Goal: Information Seeking & Learning: Learn about a topic

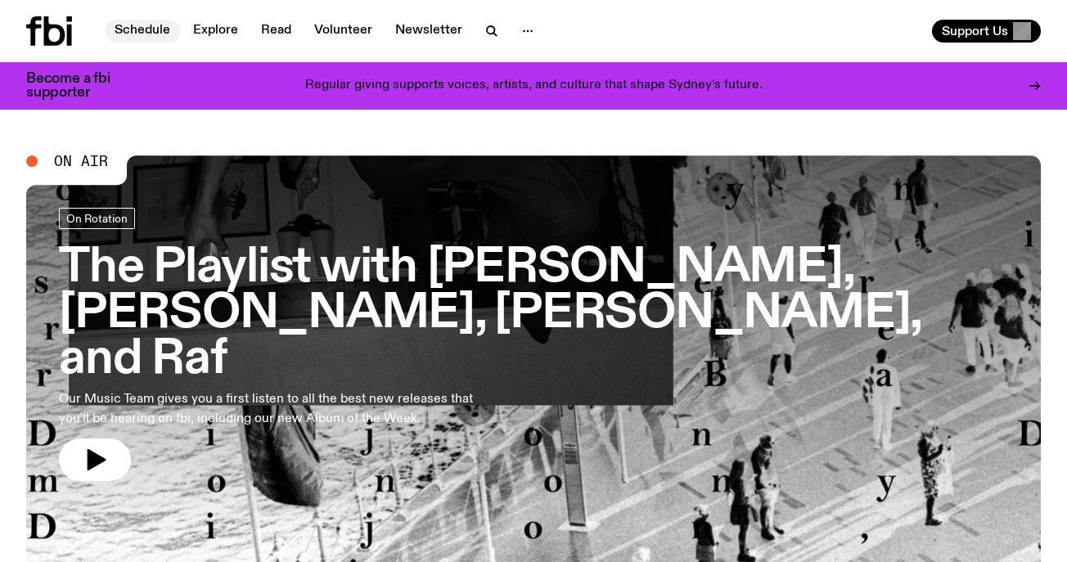
click at [129, 33] on link "Schedule" at bounding box center [142, 31] width 75 height 23
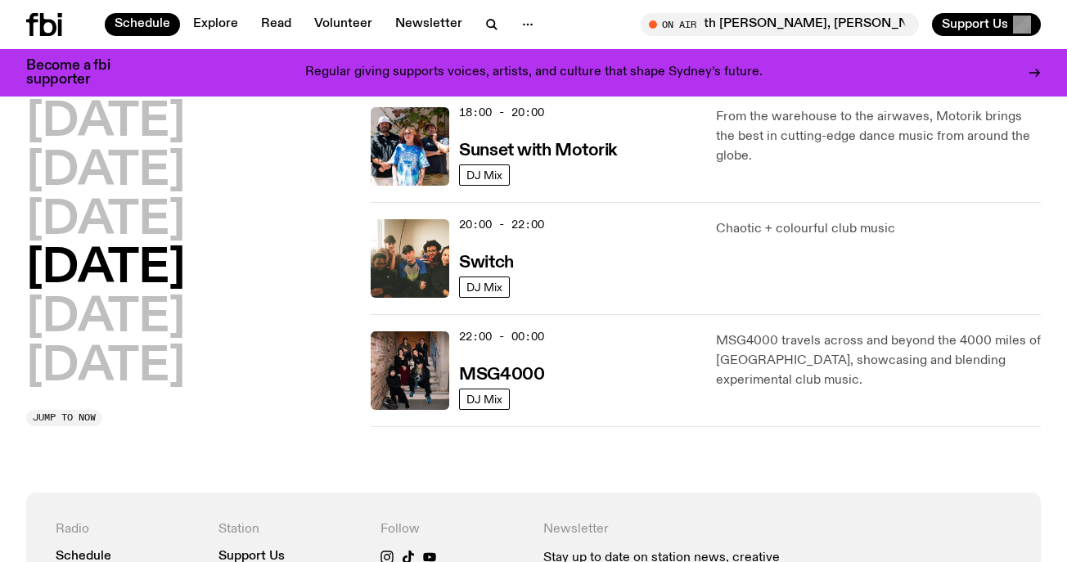
scroll to position [728, 0]
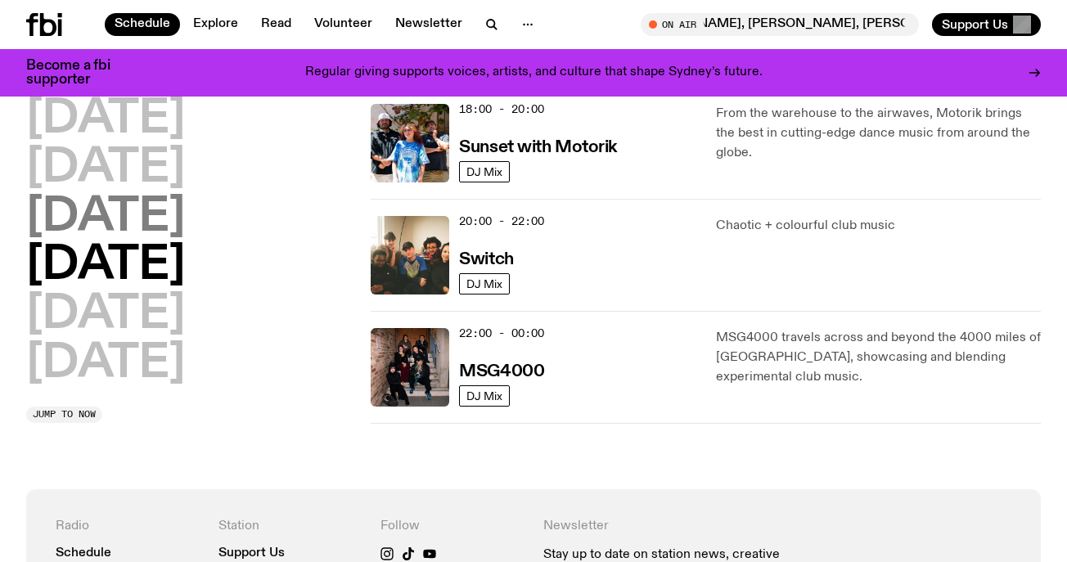
click at [162, 223] on h2 "[DATE]" at bounding box center [105, 218] width 159 height 46
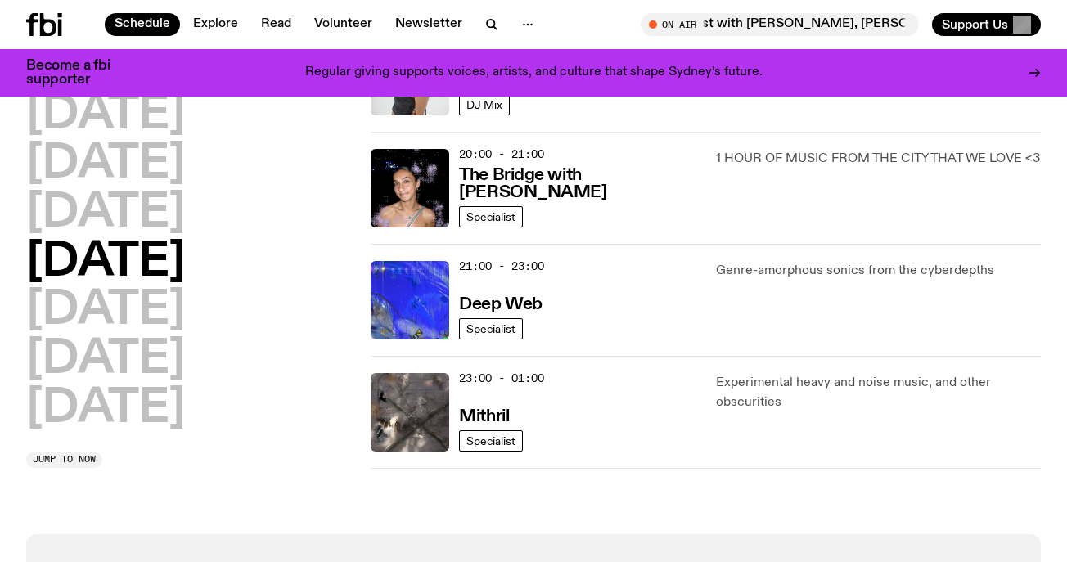
scroll to position [798, 0]
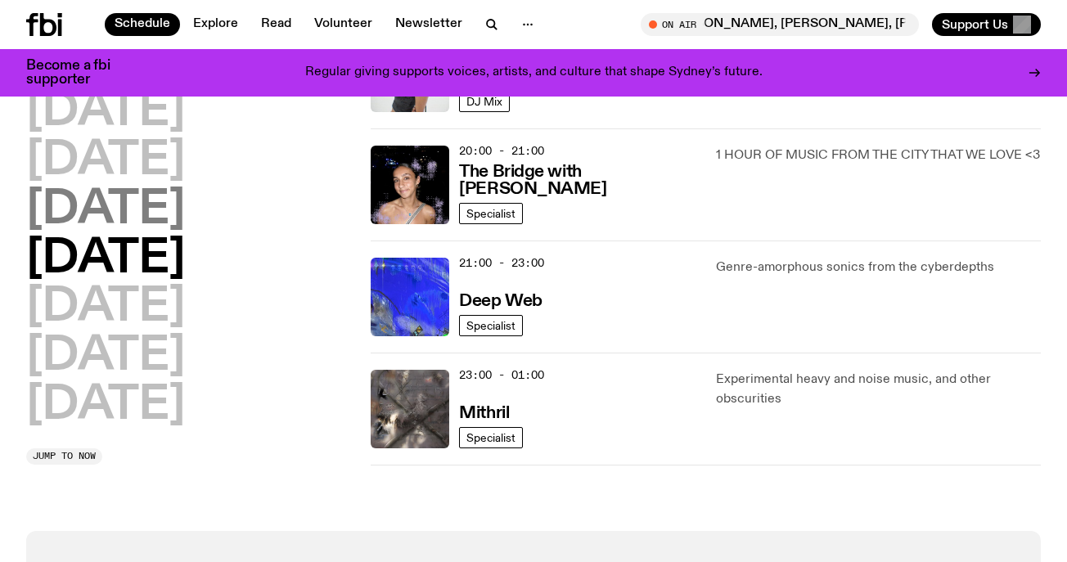
click at [158, 219] on h2 "[DATE]" at bounding box center [105, 210] width 159 height 46
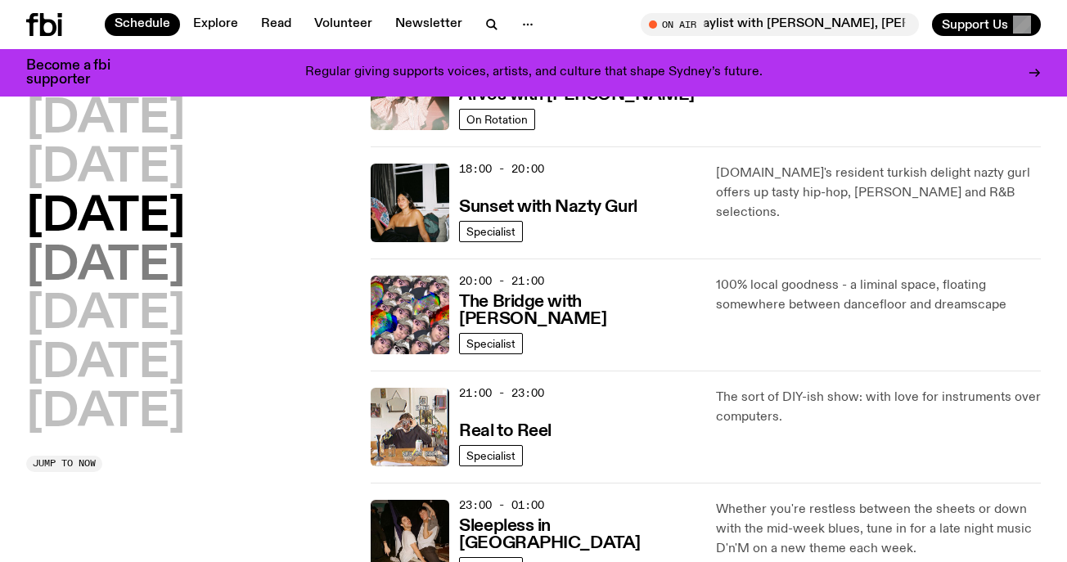
scroll to position [668, 0]
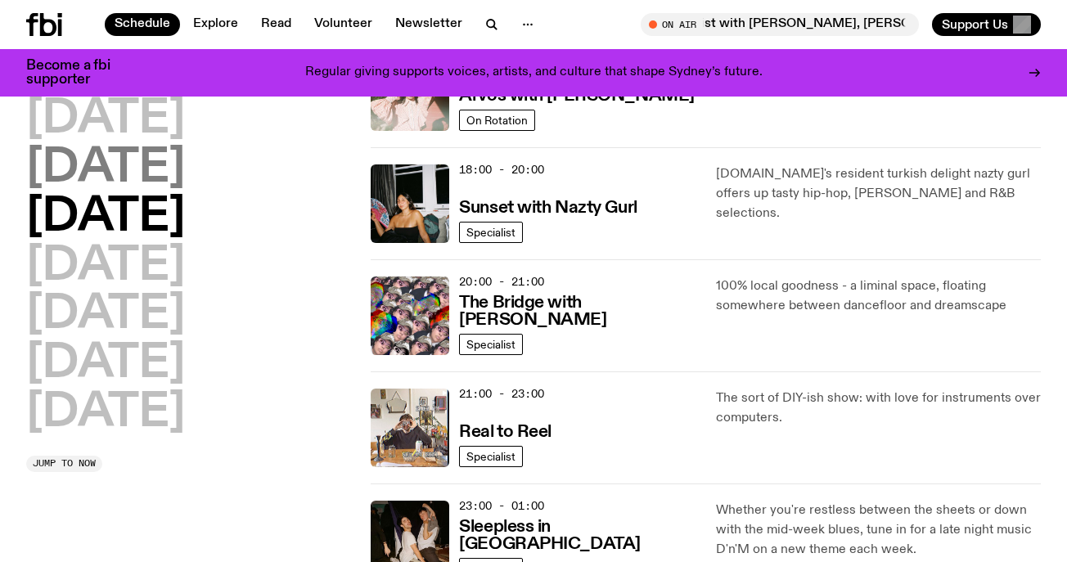
click at [151, 160] on h2 "[DATE]" at bounding box center [105, 169] width 159 height 46
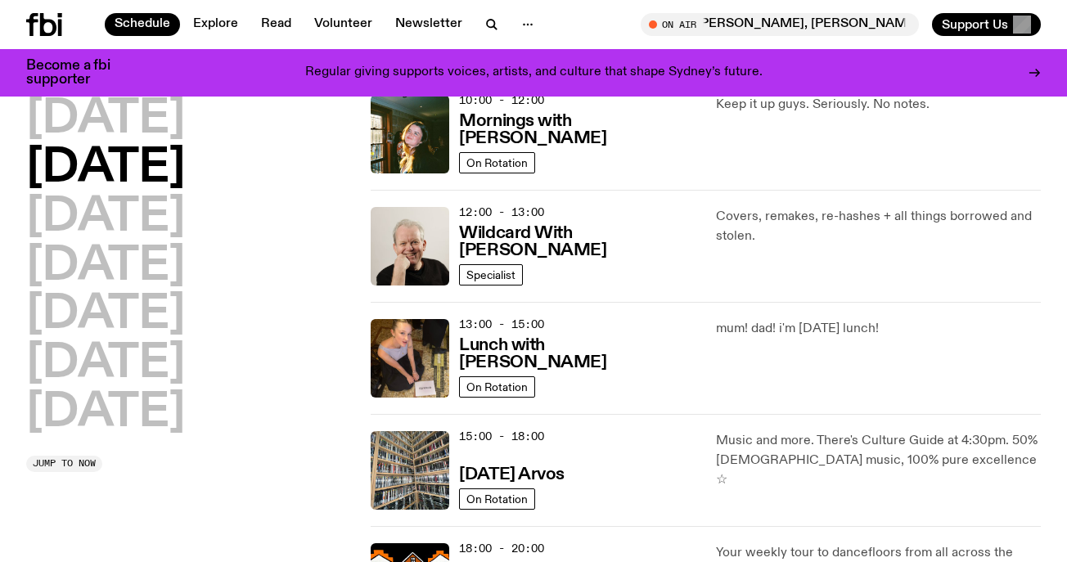
scroll to position [280, 0]
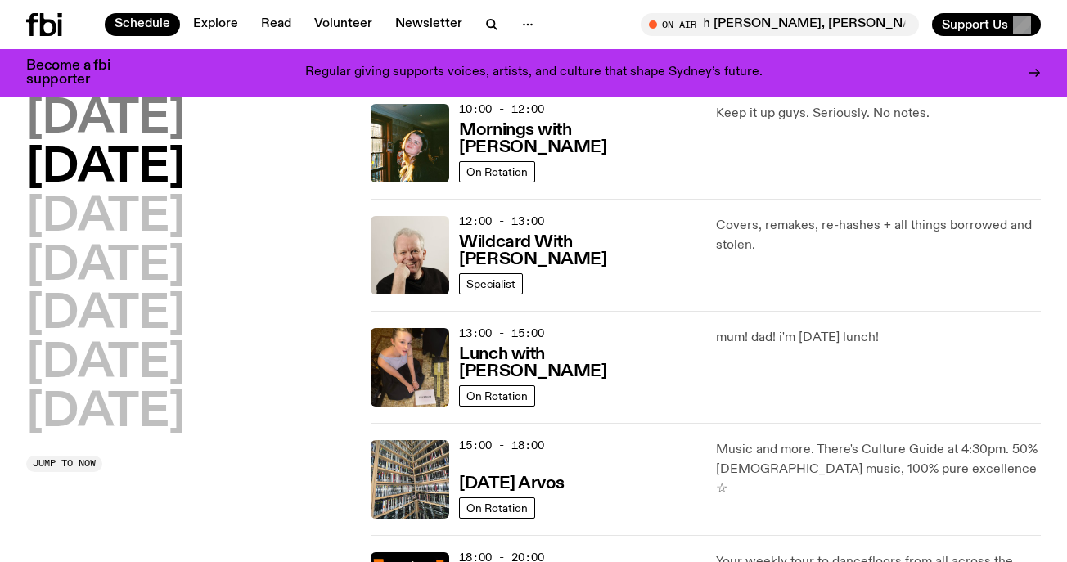
click at [177, 139] on h2 "[DATE]" at bounding box center [105, 120] width 159 height 46
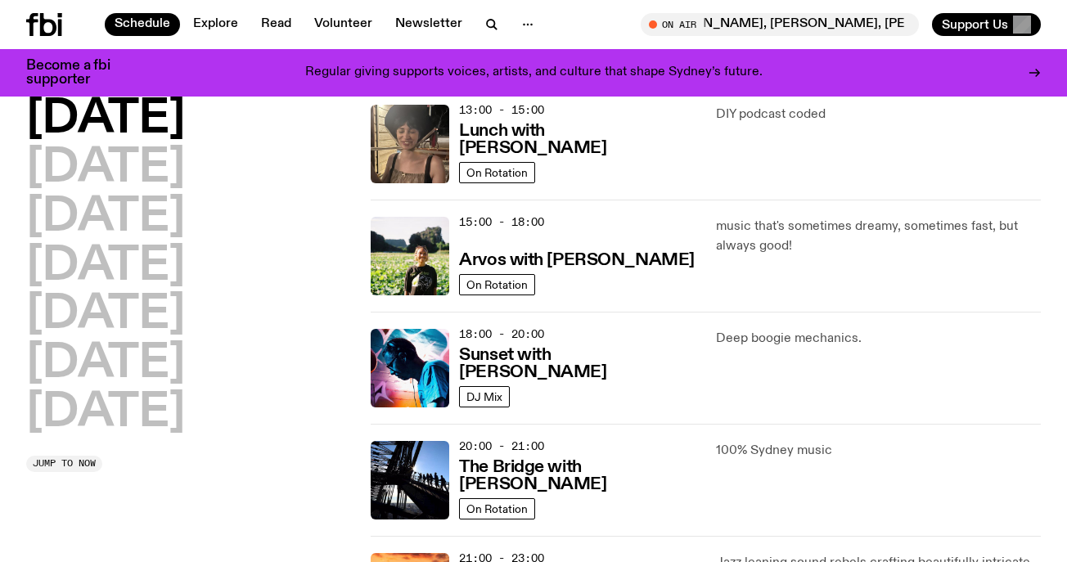
scroll to position [471, 0]
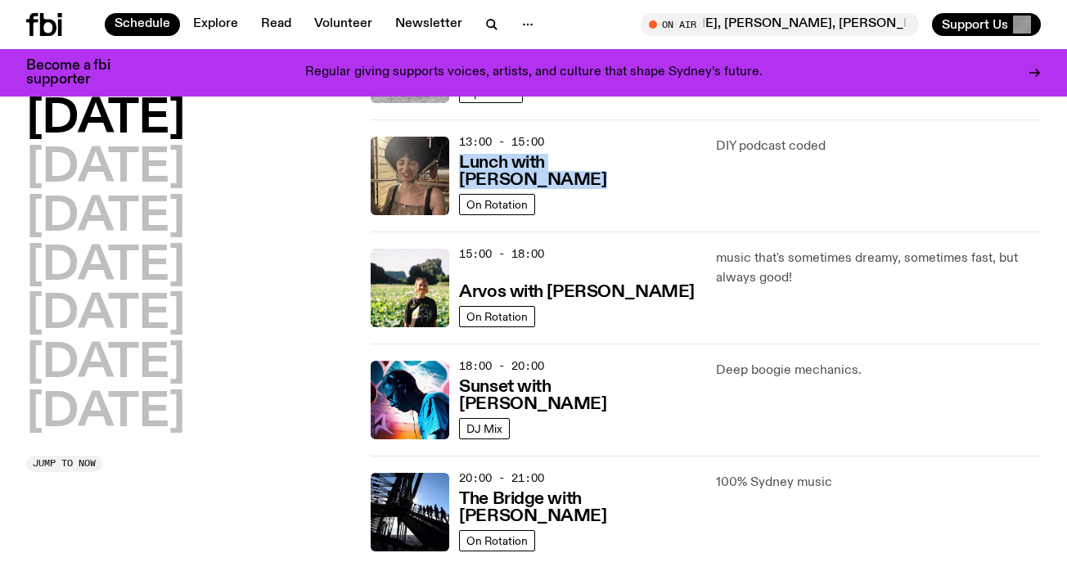
click at [277, 490] on div "[DATE] [DATE] [DATE] [DATE] [DATE] [DATE] [DATE] Jump to now" at bounding box center [188, 232] width 325 height 1122
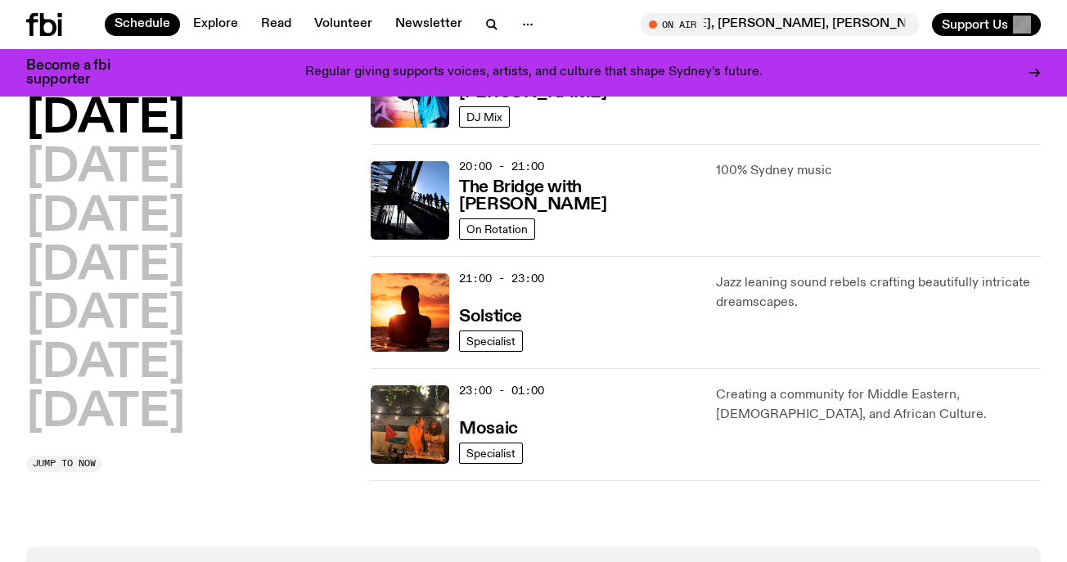
scroll to position [796, 0]
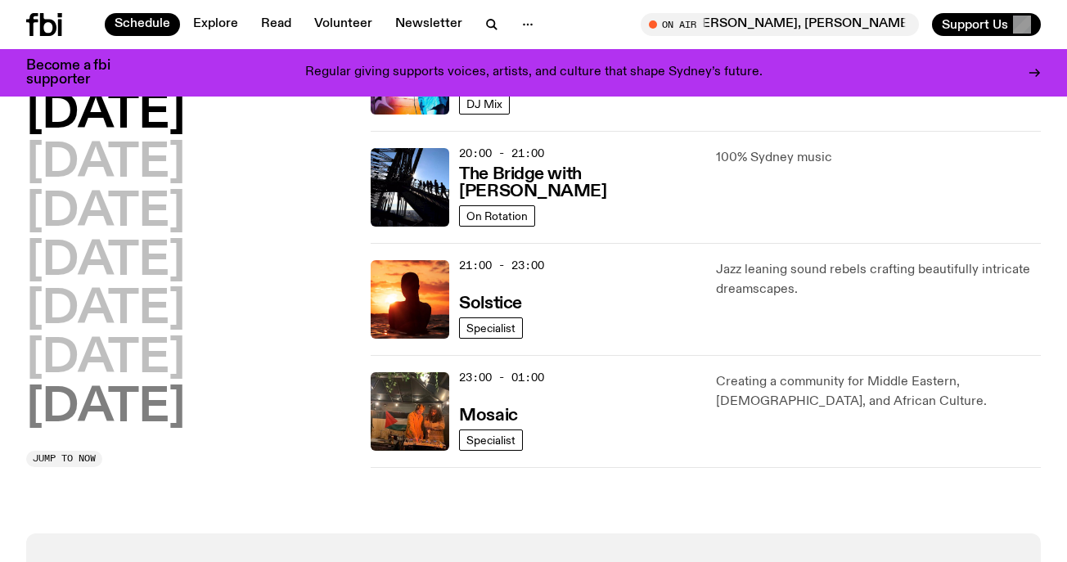
click at [177, 419] on h2 "[DATE]" at bounding box center [105, 408] width 159 height 46
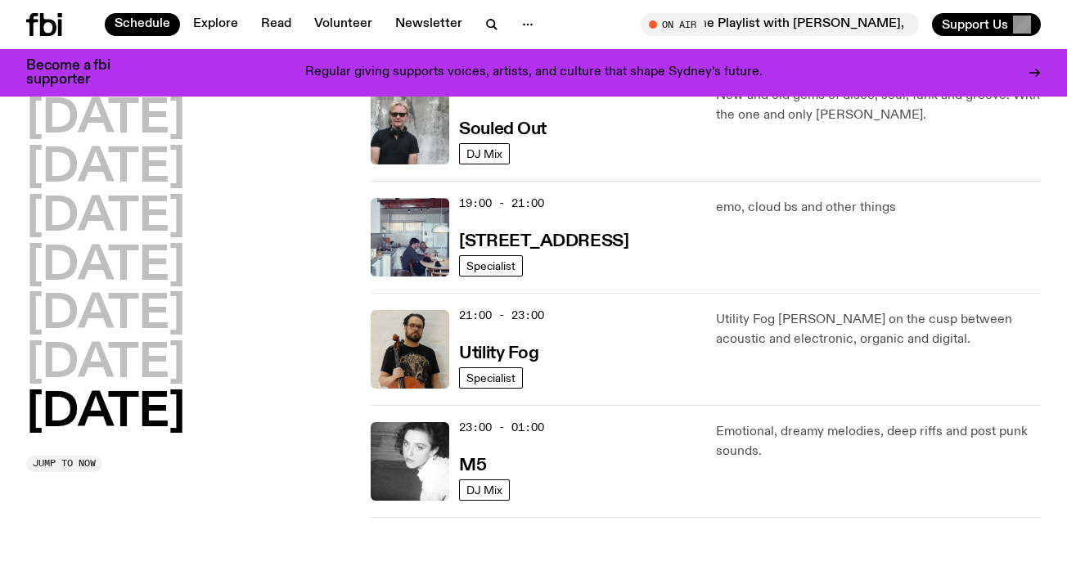
scroll to position [1084, 0]
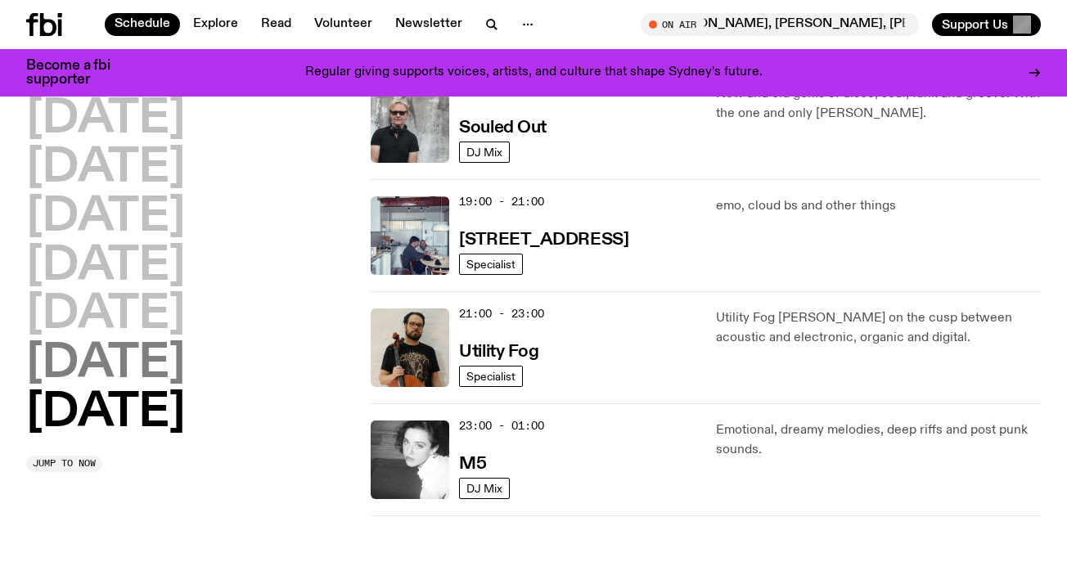
click at [120, 387] on h2 "[DATE]" at bounding box center [105, 364] width 159 height 46
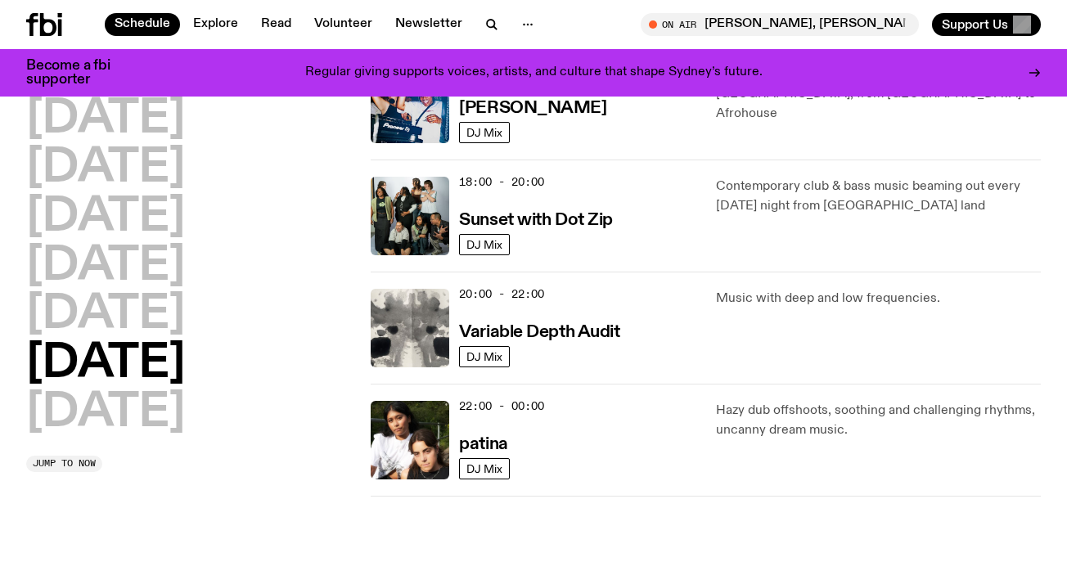
scroll to position [992, 0]
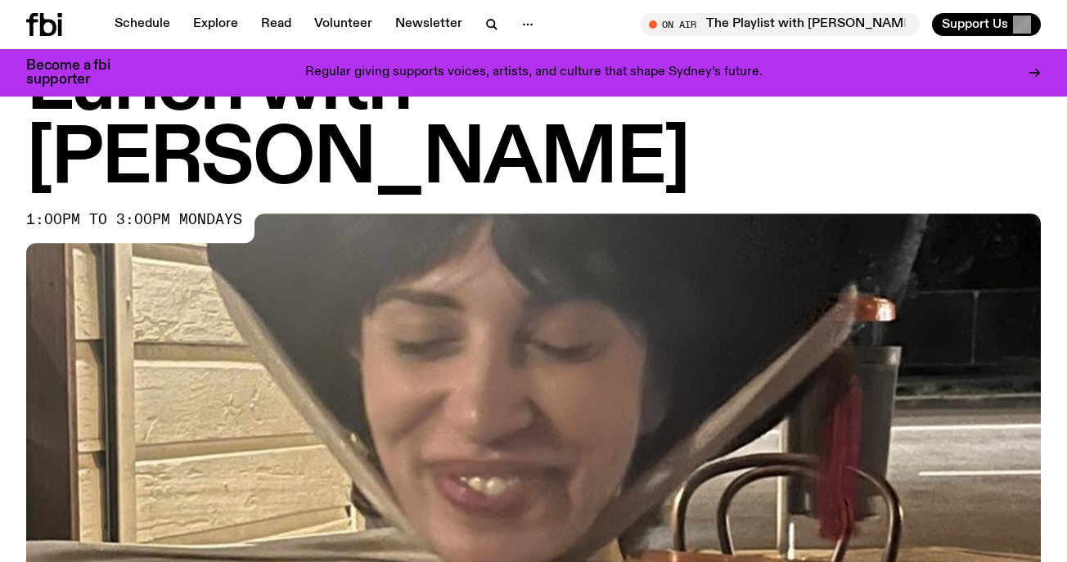
scroll to position [686, 0]
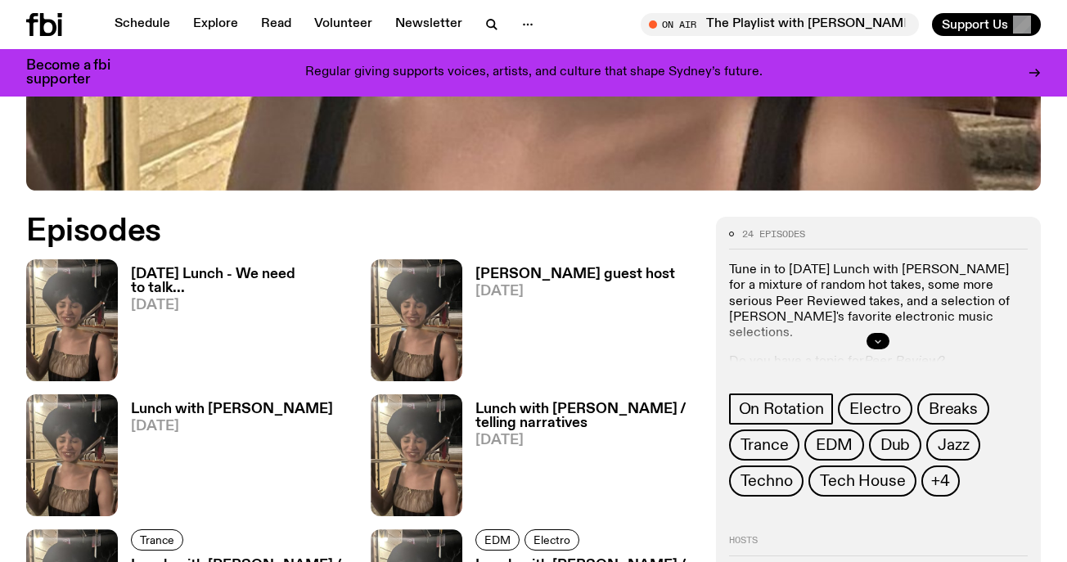
click at [875, 340] on icon "button" at bounding box center [878, 341] width 6 height 2
